Goal: Download file/media

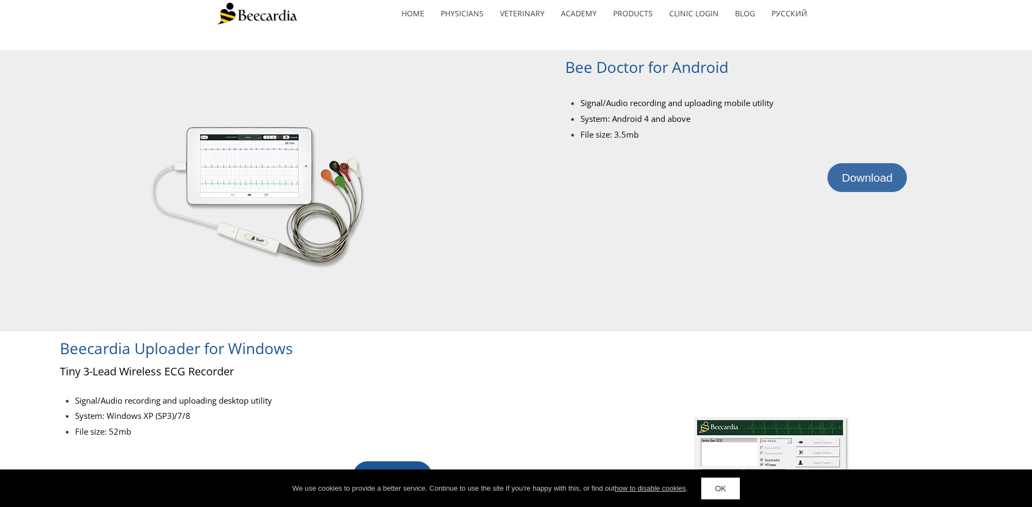
click at [865, 181] on span "Download" at bounding box center [867, 177] width 51 height 13
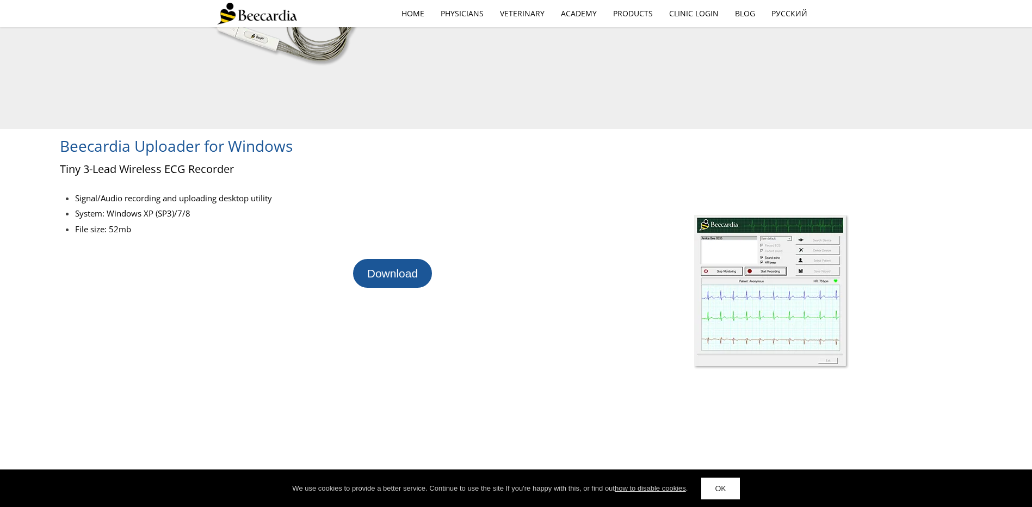
scroll to position [218, 0]
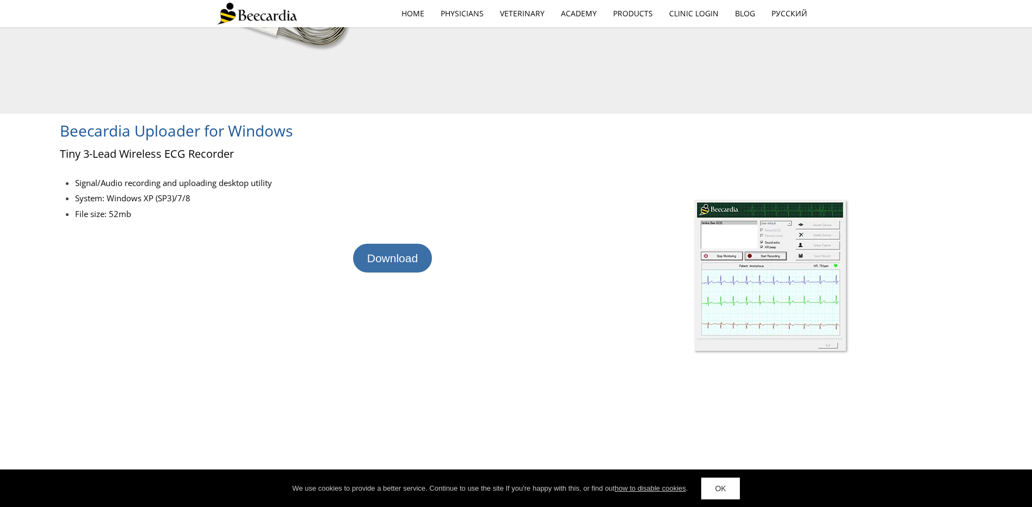
click at [402, 262] on span "Download" at bounding box center [392, 258] width 51 height 13
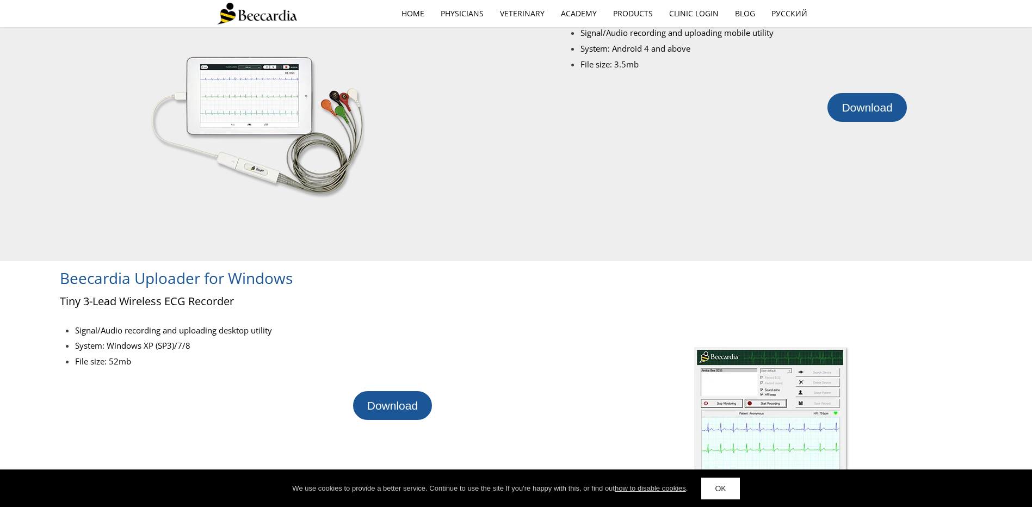
scroll to position [0, 0]
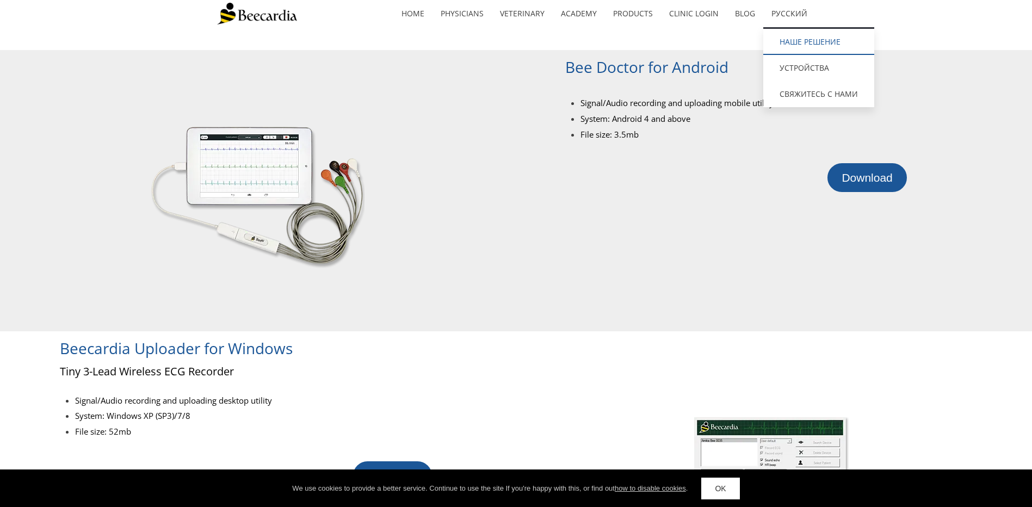
click at [816, 44] on link "наше решение" at bounding box center [818, 42] width 111 height 26
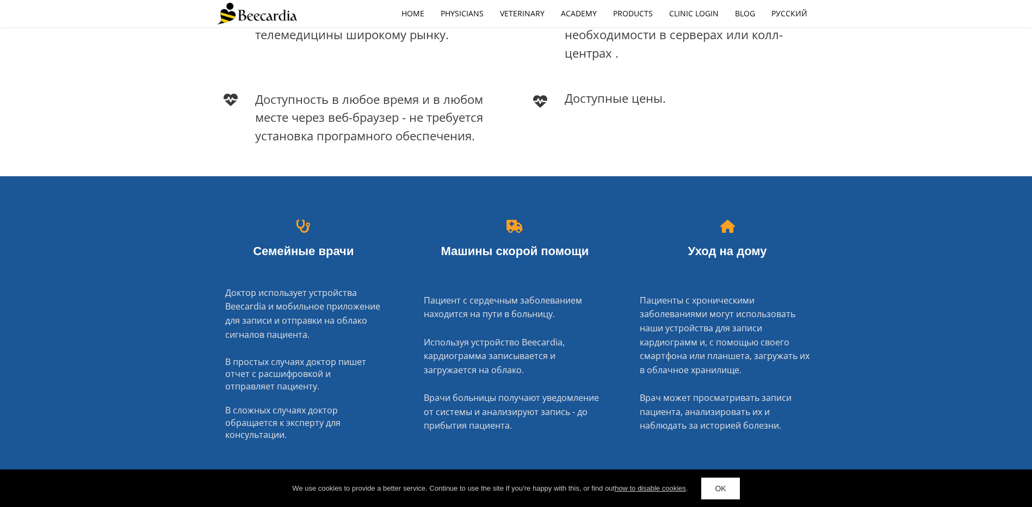
scroll to position [1170, 0]
